Goal: Task Accomplishment & Management: Manage account settings

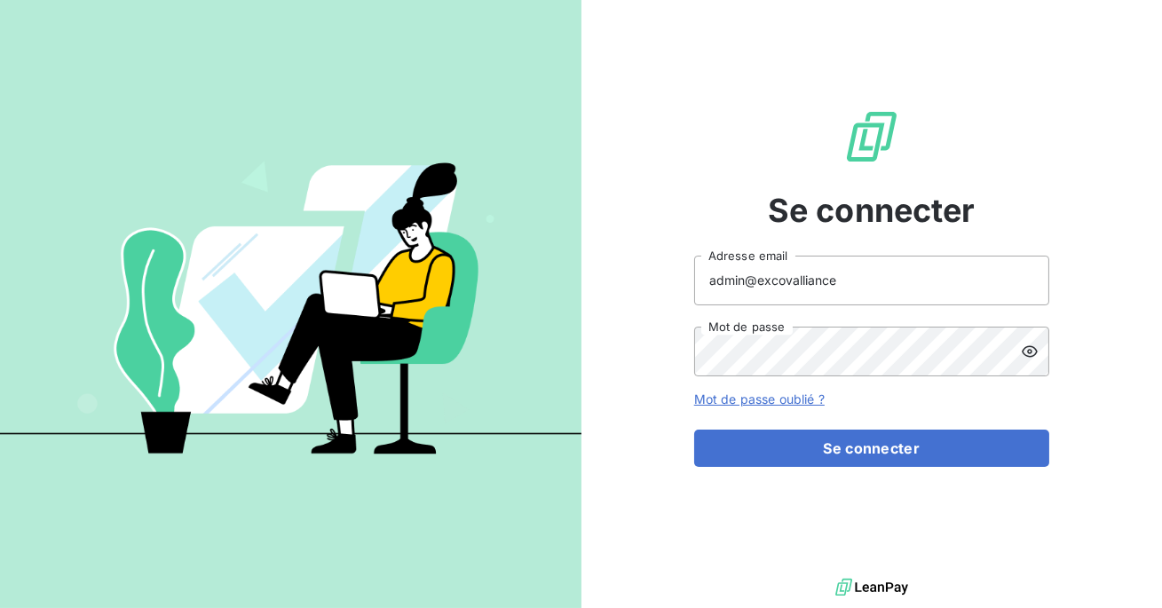
click at [838, 292] on input "admin@excovalliance" at bounding box center [871, 281] width 355 height 50
type input "admin@excovallianceacg"
click at [694, 430] on button "Se connecter" at bounding box center [871, 448] width 355 height 37
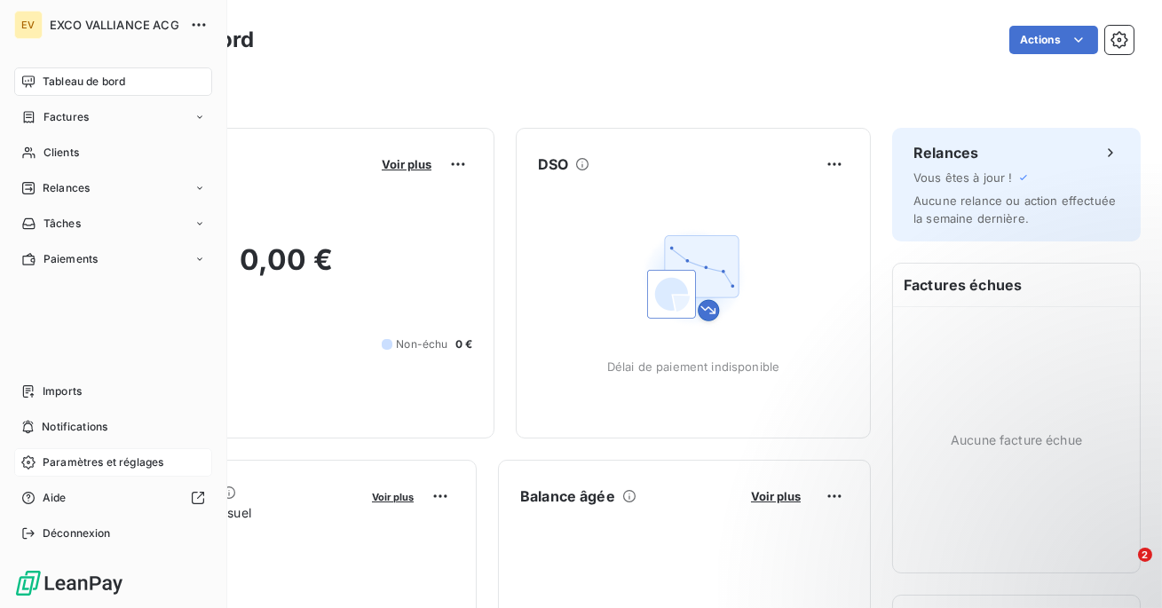
click at [92, 462] on span "Paramètres et réglages" at bounding box center [103, 462] width 121 height 16
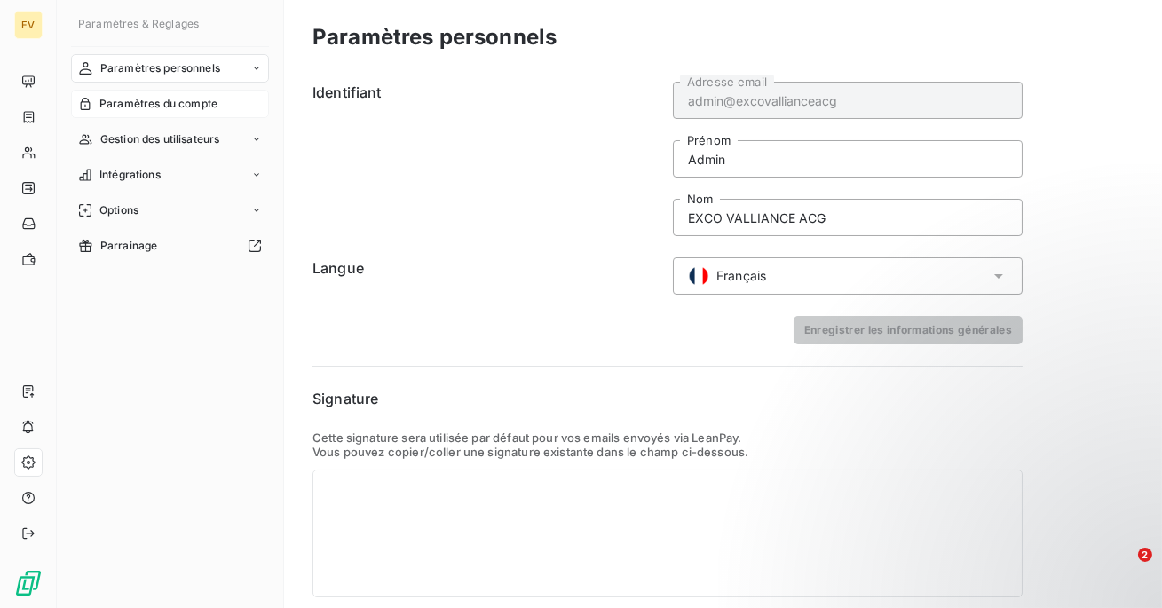
click at [163, 110] on span "Paramètres du compte" at bounding box center [158, 104] width 118 height 16
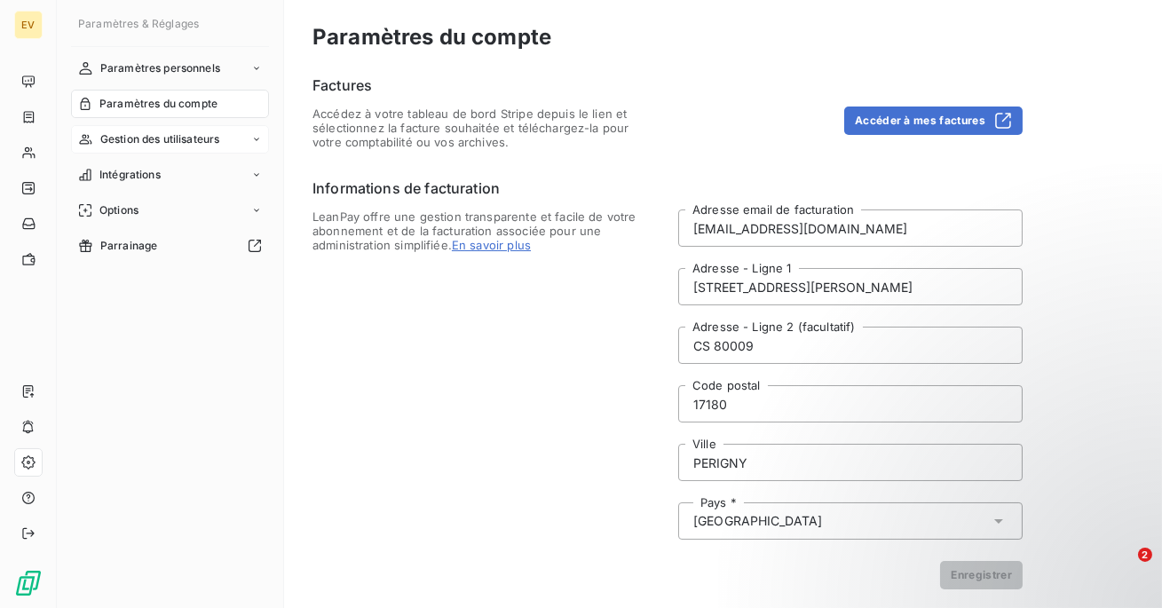
click at [156, 134] on span "Gestion des utilisateurs" at bounding box center [160, 139] width 120 height 16
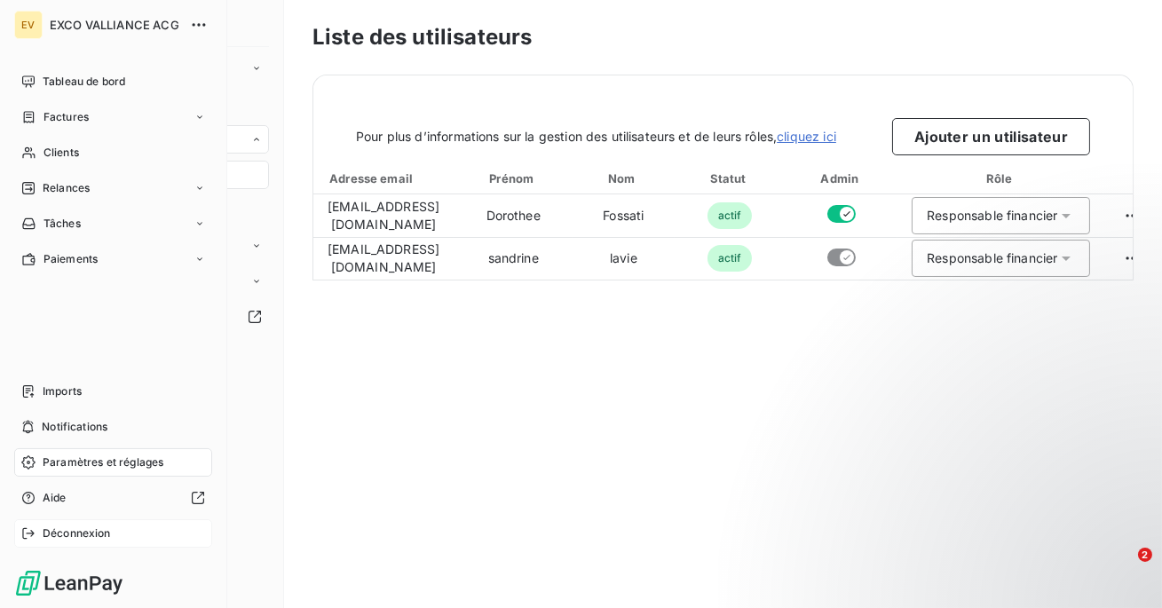
click at [36, 533] on div "Déconnexion" at bounding box center [113, 533] width 198 height 28
